Goal: Check status: Check status

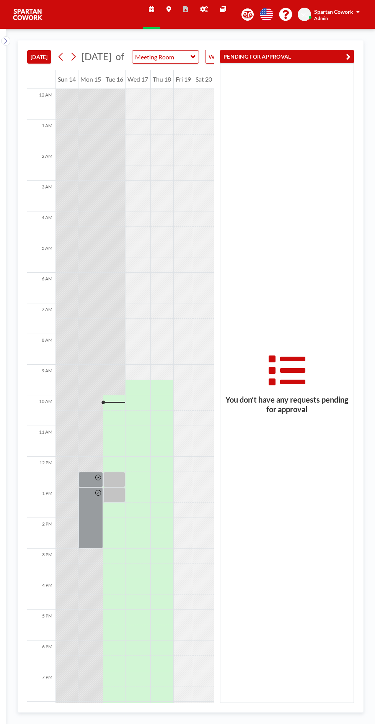
scroll to position [62, 0]
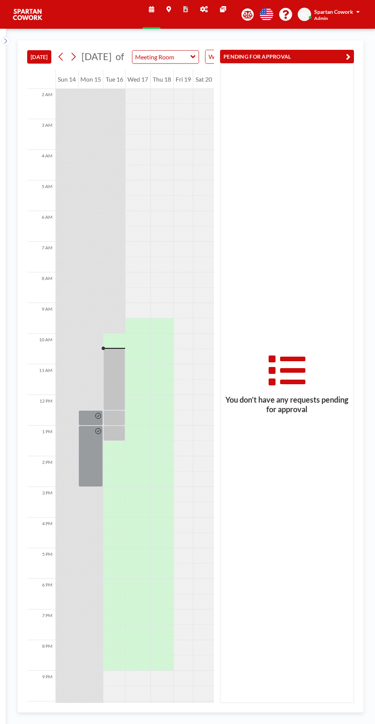
click at [283, 56] on button "PENDING FOR APPROVAL" at bounding box center [287, 56] width 134 height 13
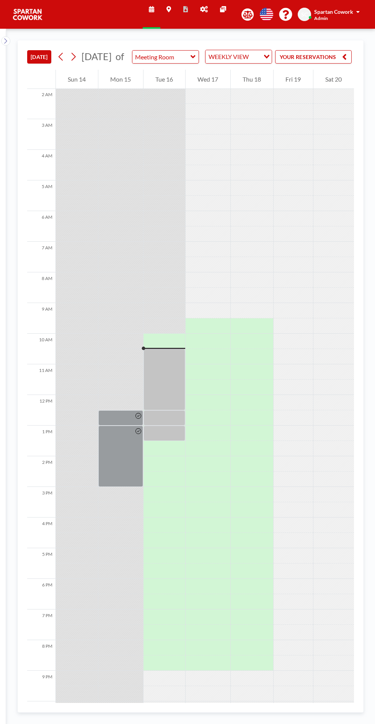
click at [332, 61] on button "YOUR RESERVATIONS" at bounding box center [313, 56] width 77 height 13
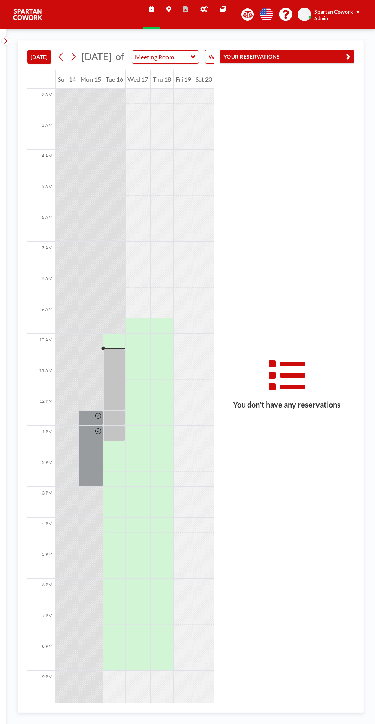
click at [329, 59] on button "YOUR RESERVATIONS" at bounding box center [287, 56] width 134 height 13
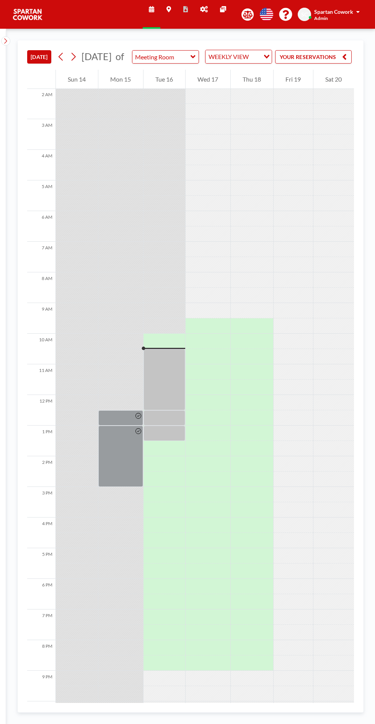
scroll to position [0, 102]
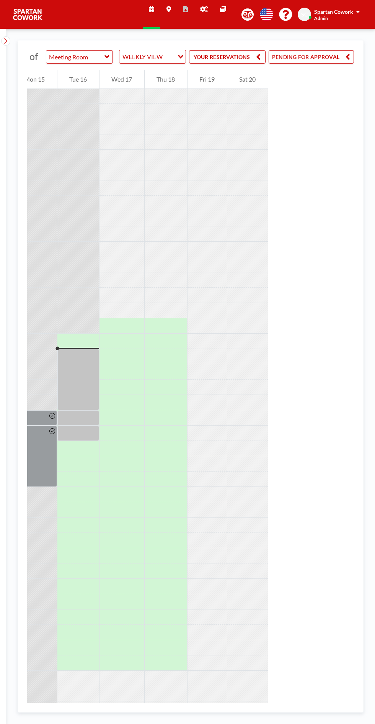
click at [335, 64] on button "PENDING FOR APPROVAL" at bounding box center [311, 56] width 85 height 13
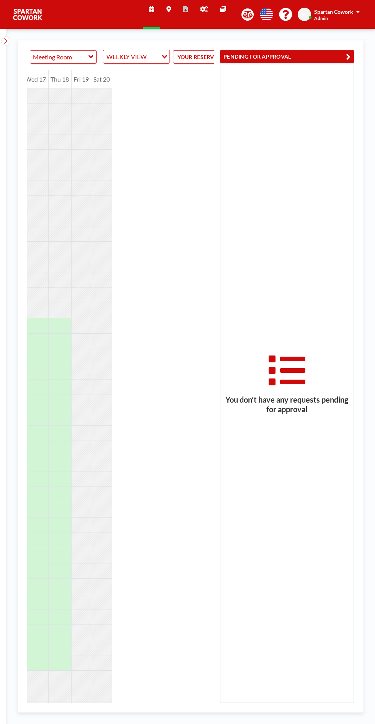
scroll to position [0, 0]
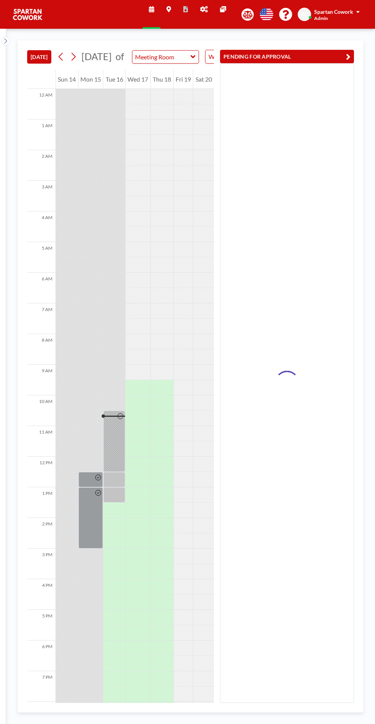
scroll to position [62, 0]
